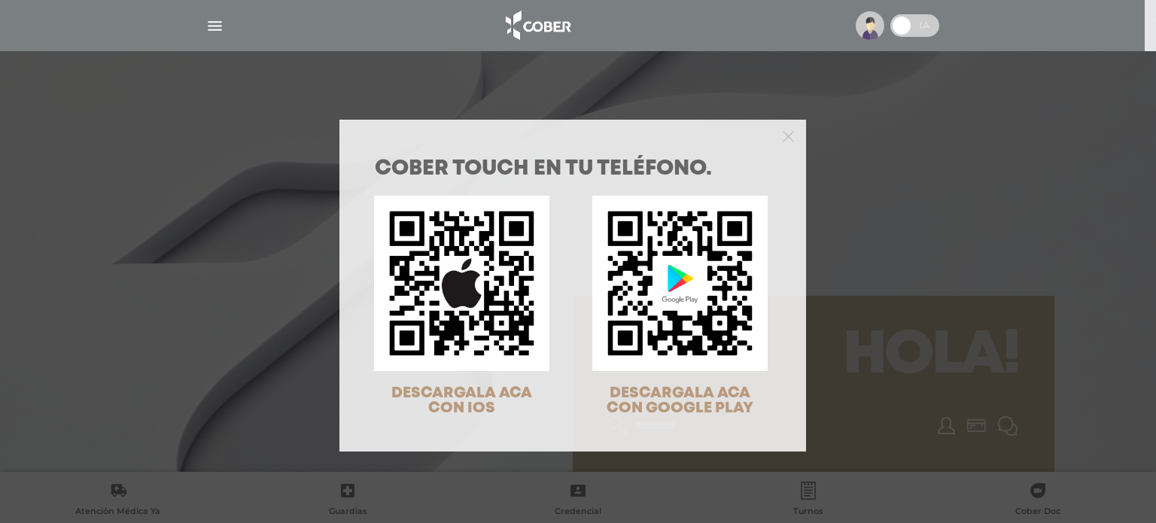
click at [880, 224] on div "COBER TOUCH en tu teléfono. DESCARGALA ACA CON IOS DESCARGALA ACA CON GOOGLE PL…" at bounding box center [578, 261] width 1156 height 523
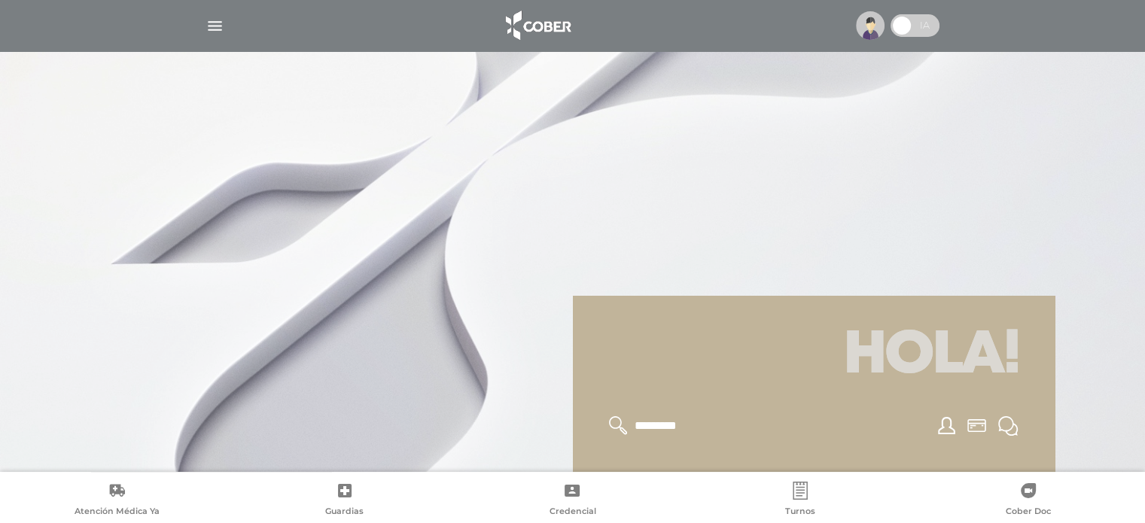
click at [870, 29] on img at bounding box center [870, 25] width 29 height 29
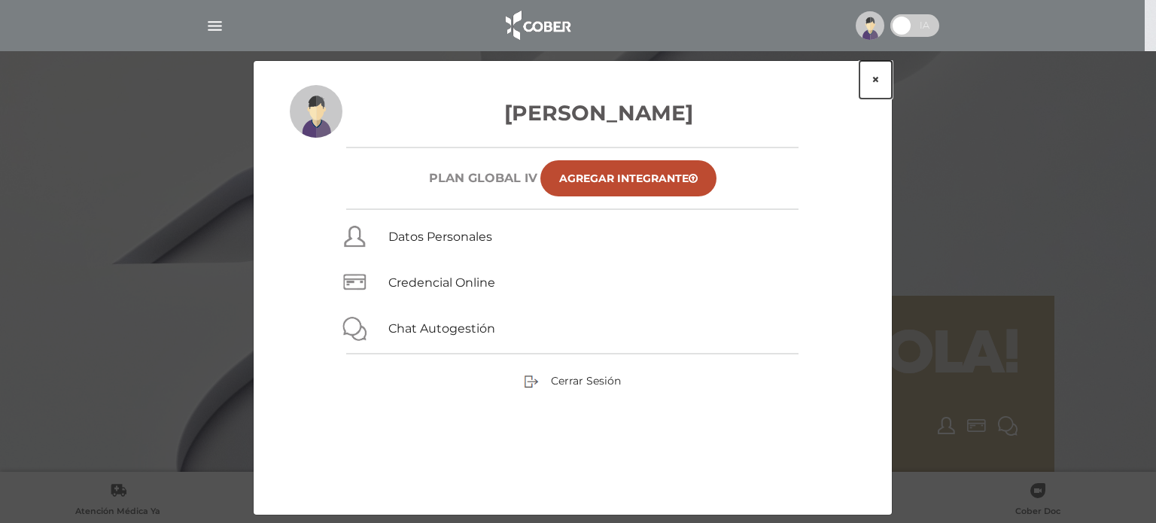
click at [877, 80] on button "×" at bounding box center [875, 80] width 32 height 38
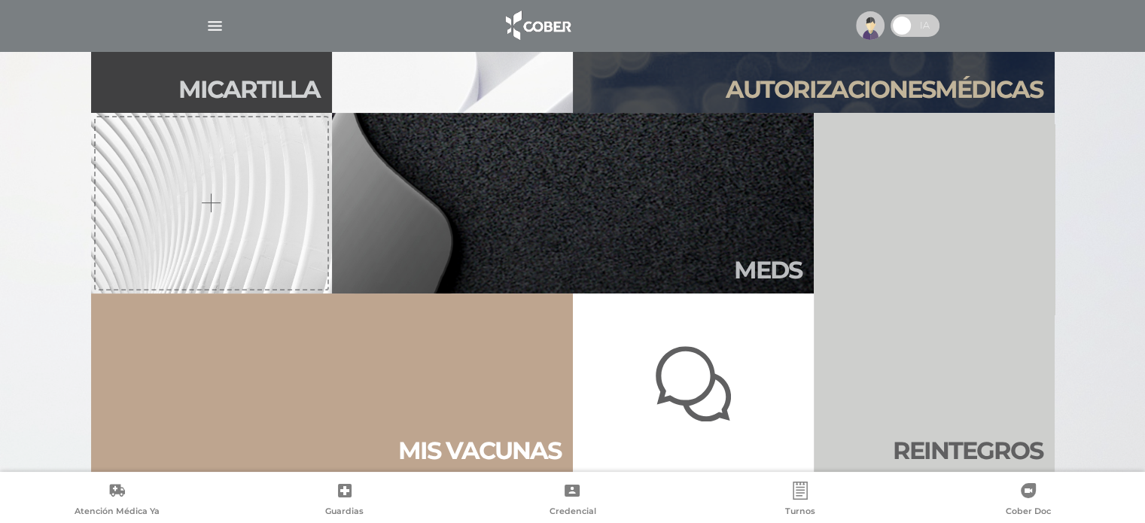
scroll to position [527, 0]
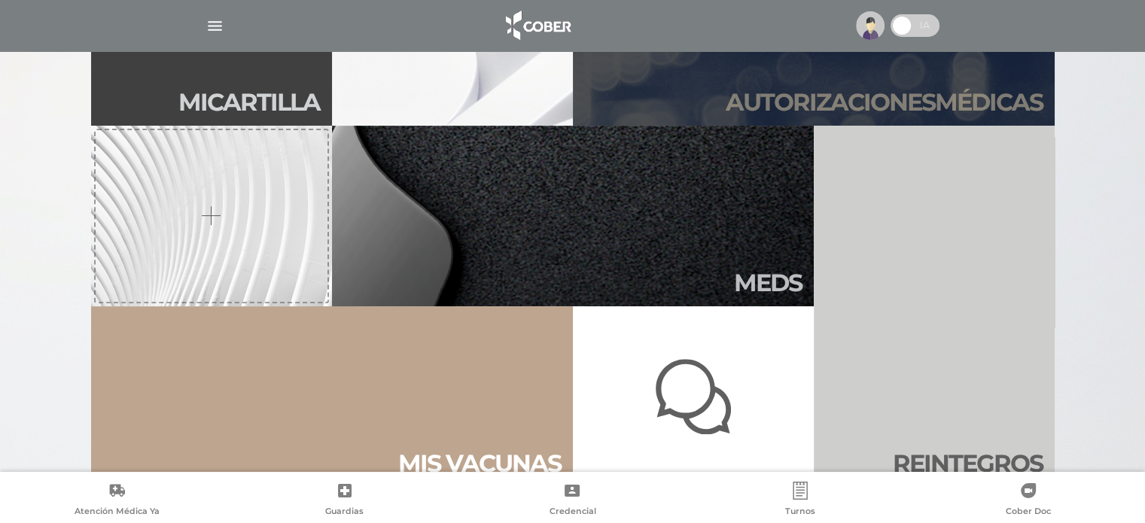
click at [775, 99] on h2 "Autori zaciones médicas" at bounding box center [883, 102] width 317 height 29
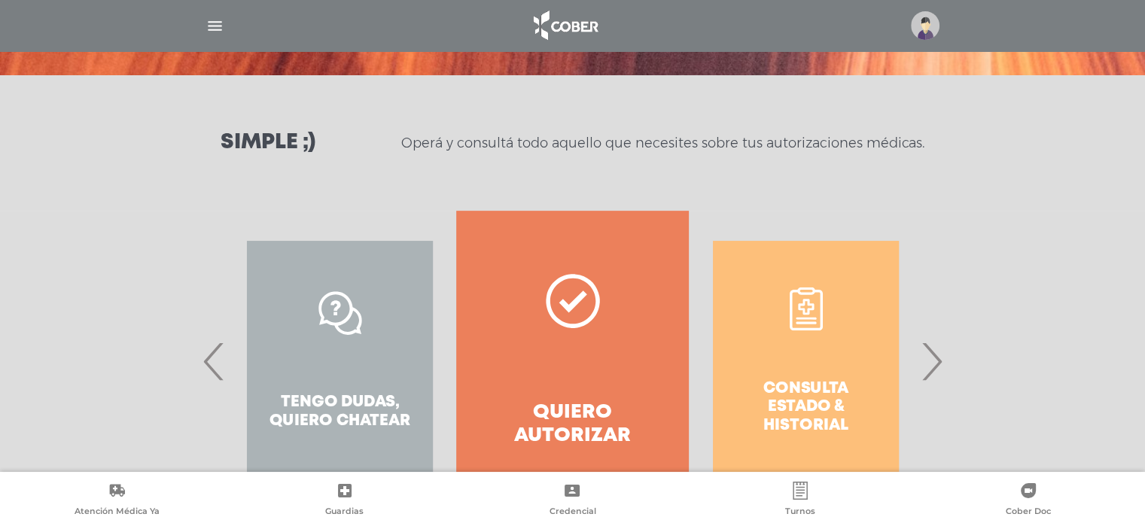
scroll to position [175, 0]
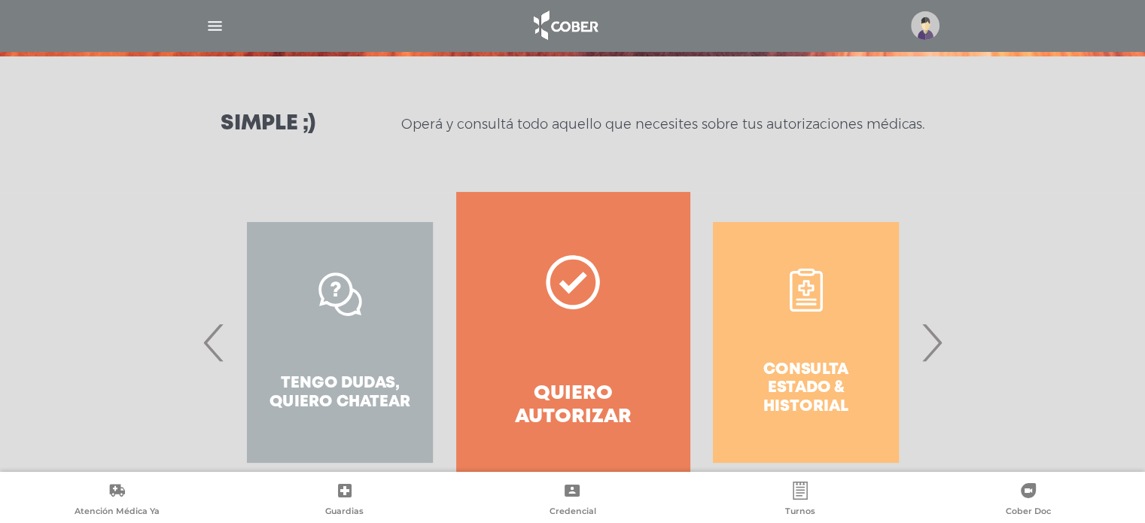
click at [931, 351] on span "›" at bounding box center [931, 342] width 29 height 81
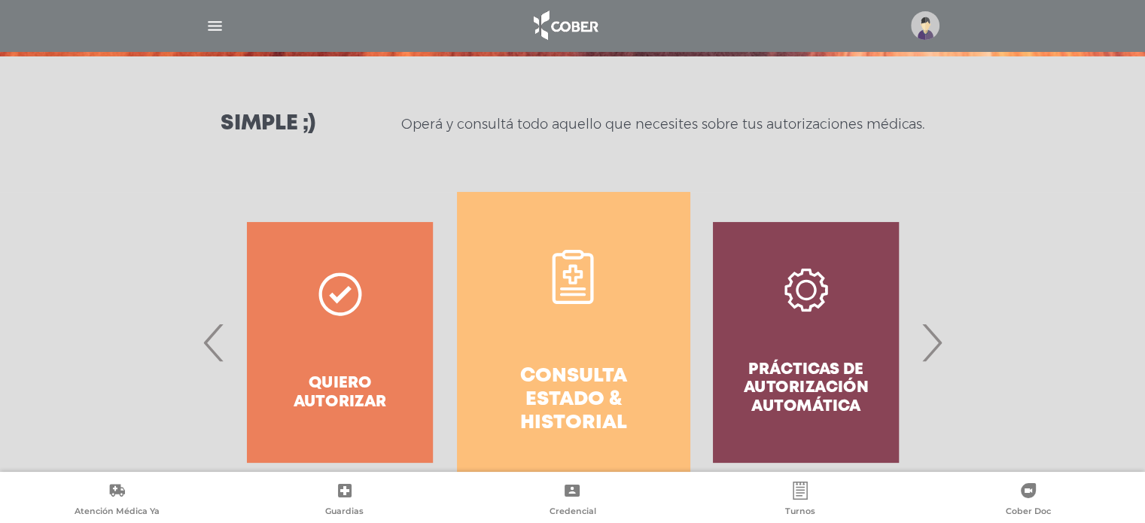
click at [569, 354] on link "Consulta estado & historial" at bounding box center [573, 342] width 233 height 301
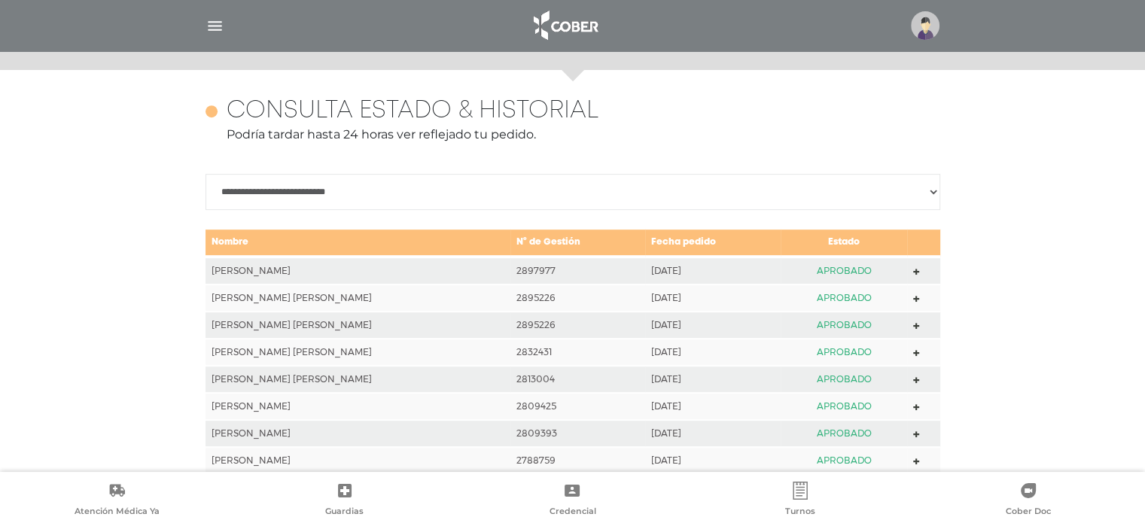
scroll to position [606, 0]
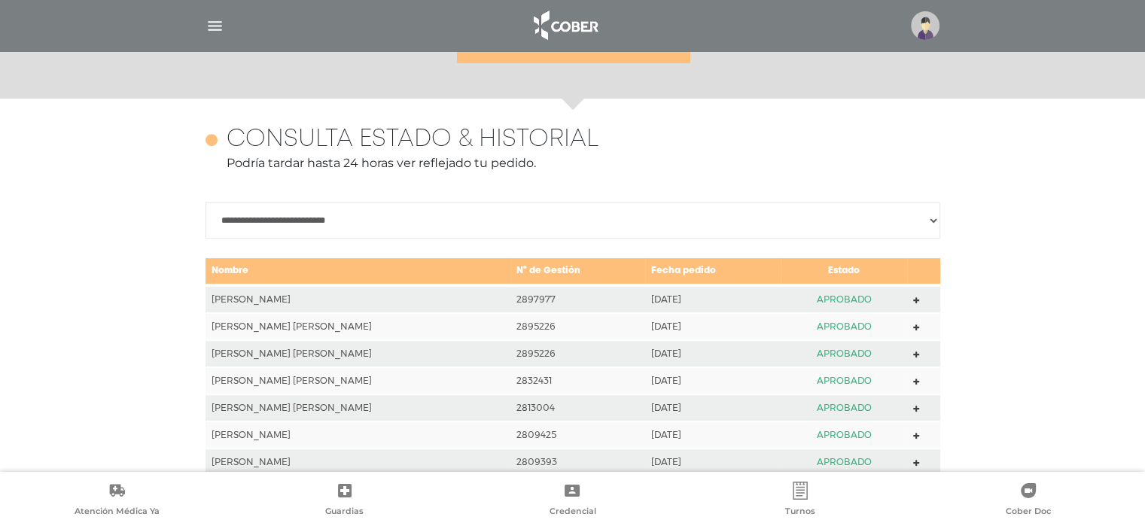
click at [913, 297] on polygon at bounding box center [916, 300] width 7 height 7
